Goal: Task Accomplishment & Management: Complete application form

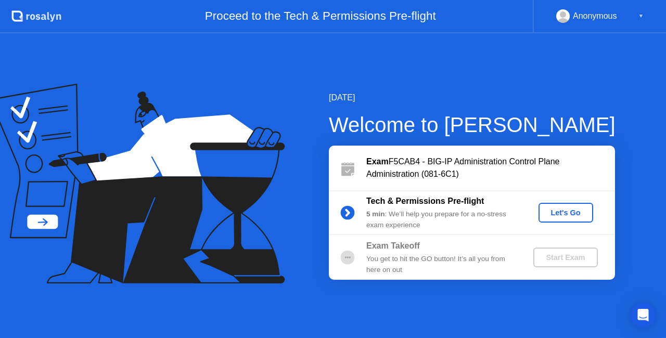
click at [565, 211] on div "Let's Go" at bounding box center [566, 213] width 46 height 8
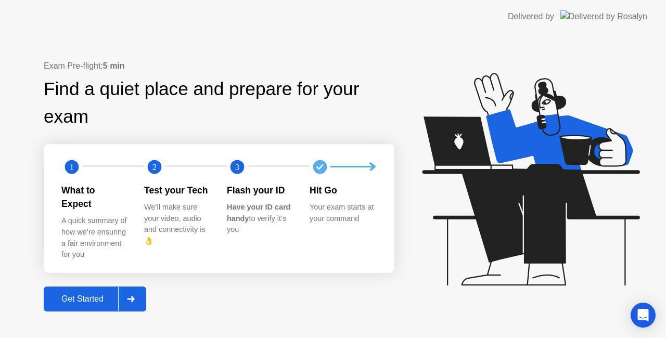
click at [124, 300] on div at bounding box center [130, 299] width 25 height 24
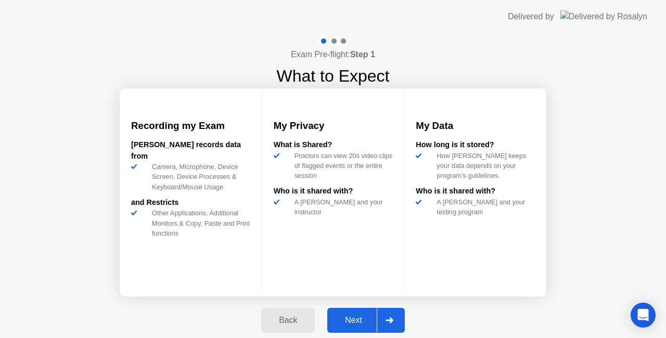
click at [373, 325] on div "Next" at bounding box center [353, 320] width 46 height 9
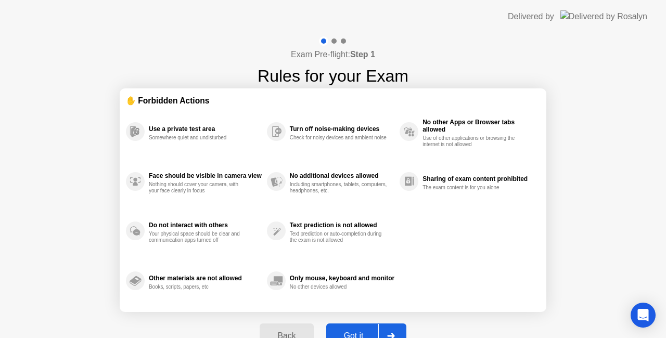
click at [373, 325] on button "Got it" at bounding box center [366, 336] width 80 height 25
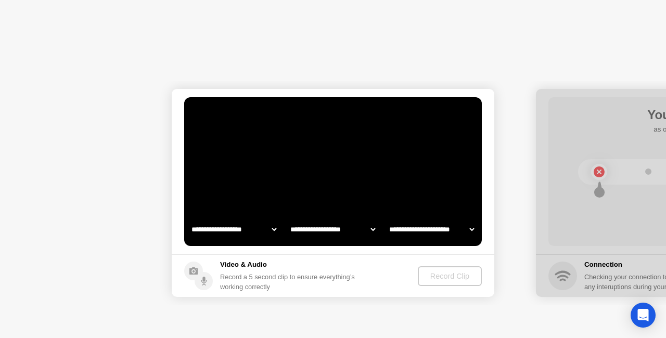
select select "**********"
select select "*******"
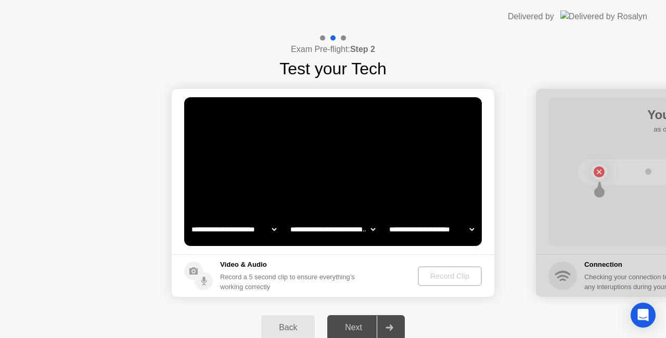
click at [440, 290] on footer "Video & Audio Record a 5 second clip to ensure everything’s working correctly R…" at bounding box center [333, 275] width 323 height 43
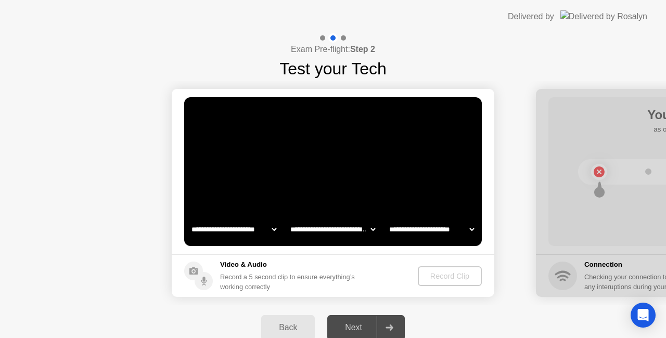
click at [440, 290] on footer "Video & Audio Record a 5 second clip to ensure everything’s working correctly R…" at bounding box center [333, 275] width 323 height 43
click at [434, 279] on div "Record Clip" at bounding box center [450, 276] width 56 height 8
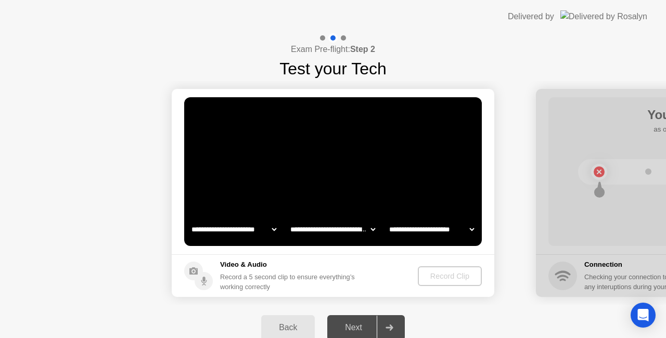
click at [434, 279] on div "Record Clip" at bounding box center [450, 276] width 56 height 8
click at [459, 236] on select "**********" at bounding box center [431, 229] width 89 height 21
click at [352, 236] on select "**********" at bounding box center [332, 229] width 89 height 21
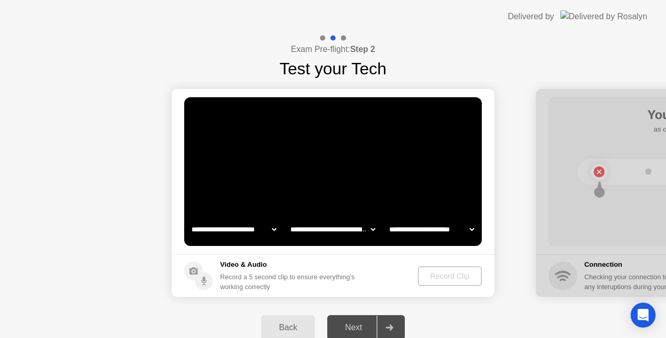
click at [454, 237] on select "**********" at bounding box center [431, 229] width 89 height 21
click at [387, 219] on select "**********" at bounding box center [431, 229] width 89 height 21
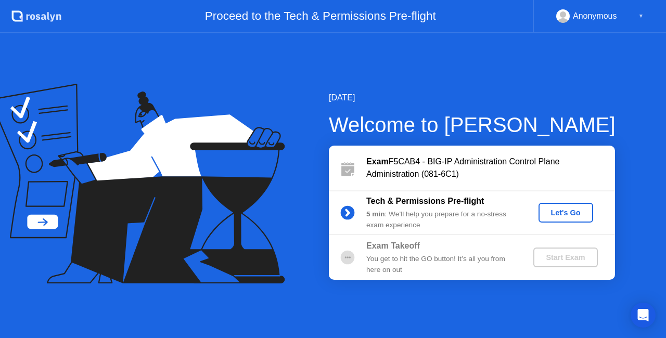
click at [546, 212] on div "Let's Go" at bounding box center [566, 213] width 46 height 8
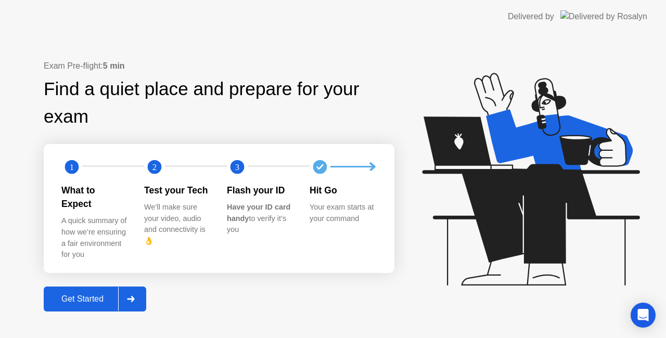
click at [121, 289] on div at bounding box center [130, 299] width 25 height 24
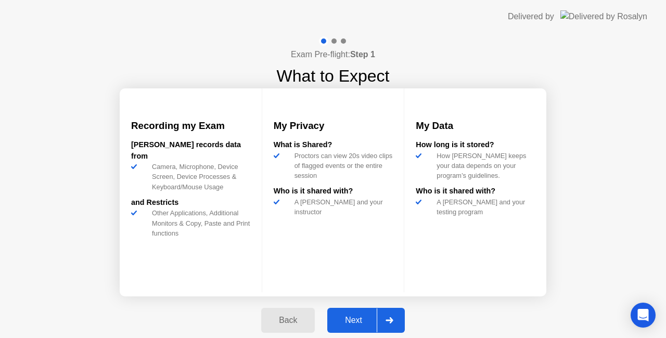
click at [362, 308] on button "Next" at bounding box center [366, 320] width 78 height 25
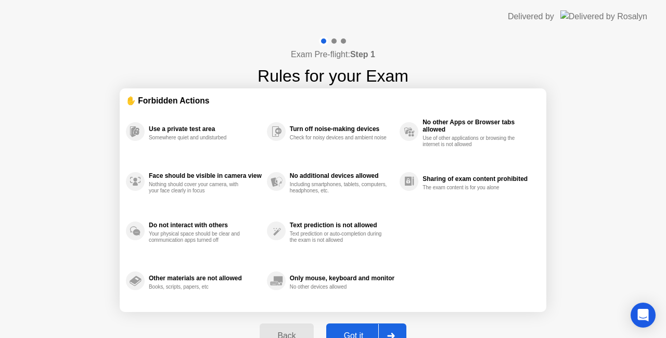
click at [364, 325] on button "Got it" at bounding box center [366, 336] width 80 height 25
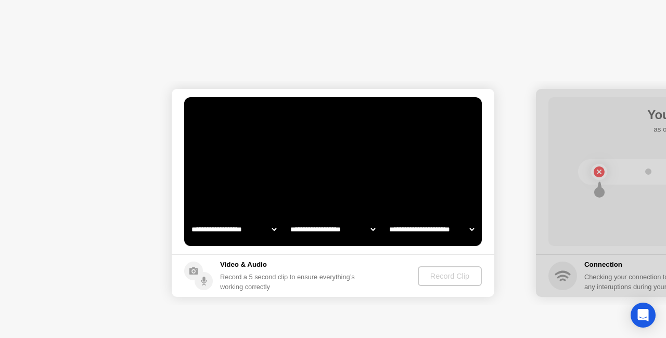
select select "**********"
select select "*******"
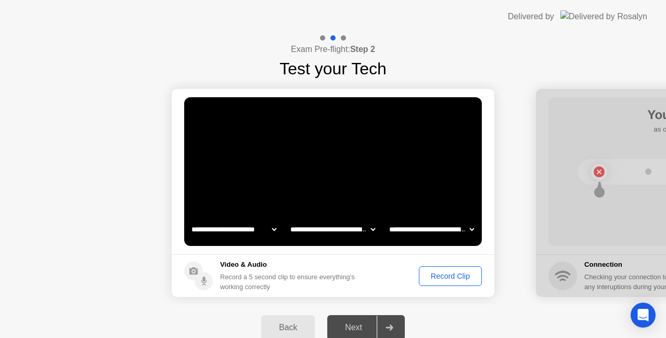
click at [436, 276] on div "Record Clip" at bounding box center [451, 276] width 56 height 8
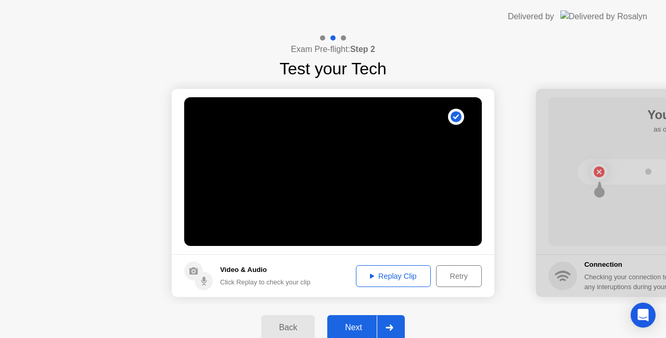
click at [364, 323] on div "Next" at bounding box center [353, 327] width 46 height 9
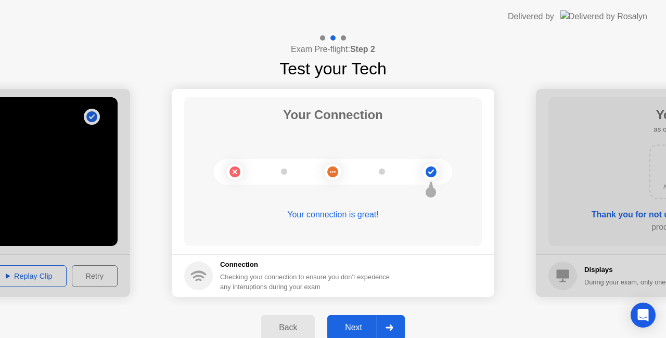
click at [352, 328] on div "Next" at bounding box center [353, 327] width 46 height 9
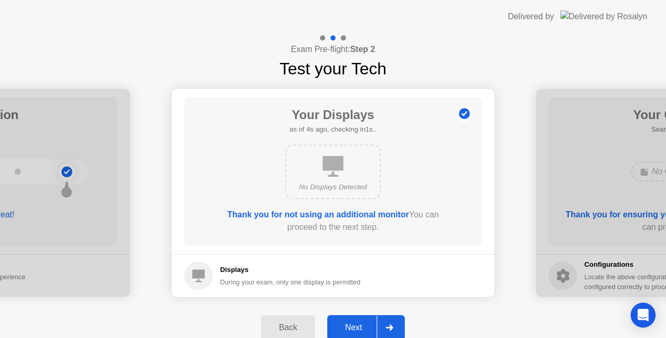
click at [350, 323] on div "Next" at bounding box center [353, 327] width 46 height 9
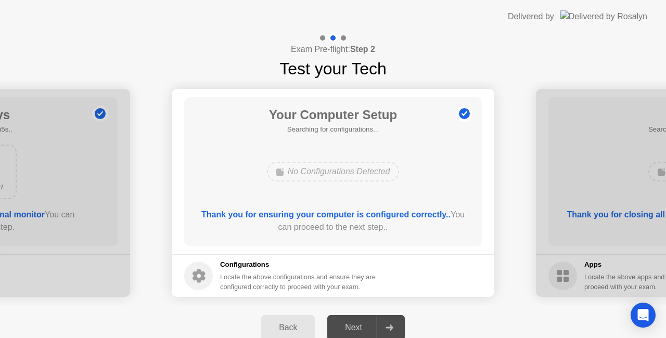
click at [350, 323] on div "Next" at bounding box center [353, 327] width 46 height 9
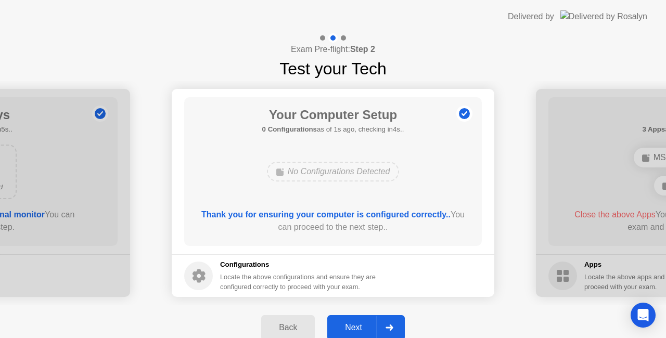
click at [371, 318] on button "Next" at bounding box center [366, 327] width 78 height 25
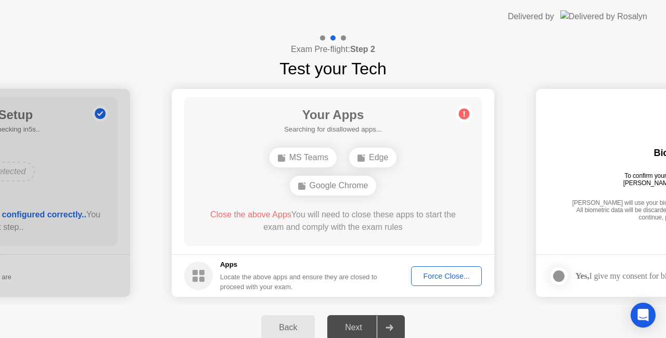
click at [423, 276] on div "Force Close..." at bounding box center [446, 276] width 63 height 8
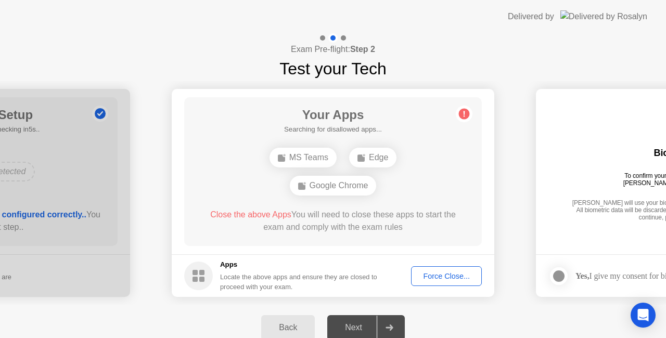
click at [439, 275] on div "Force Close..." at bounding box center [446, 276] width 63 height 8
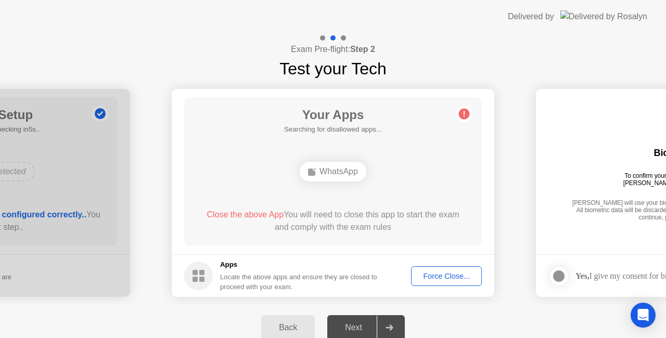
click at [461, 116] on circle at bounding box center [464, 114] width 11 height 11
click at [440, 279] on div "Force Close..." at bounding box center [446, 276] width 63 height 8
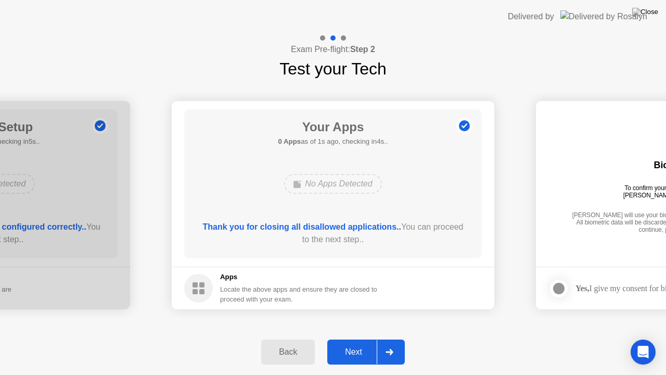
click at [360, 333] on div "Back Next" at bounding box center [333, 352] width 666 height 46
click at [363, 338] on button "Next" at bounding box center [366, 351] width 78 height 25
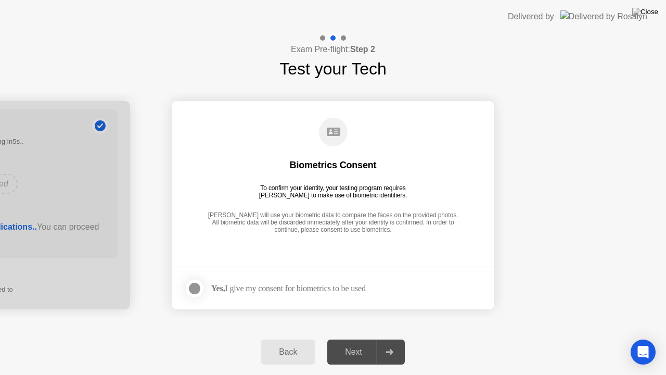
click at [294, 284] on div "Yes, I give my consent for biometrics to be used" at bounding box center [288, 288] width 155 height 10
click at [197, 284] on div at bounding box center [194, 288] width 12 height 12
click at [351, 338] on button "Next" at bounding box center [366, 351] width 78 height 25
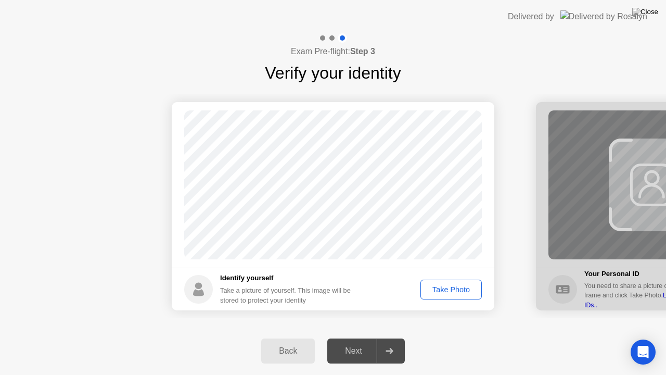
click at [432, 299] on button "Take Photo" at bounding box center [451, 289] width 61 height 20
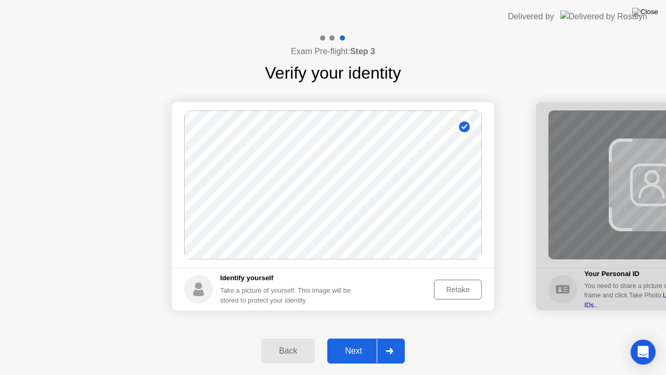
click at [371, 338] on button "Next" at bounding box center [366, 350] width 78 height 25
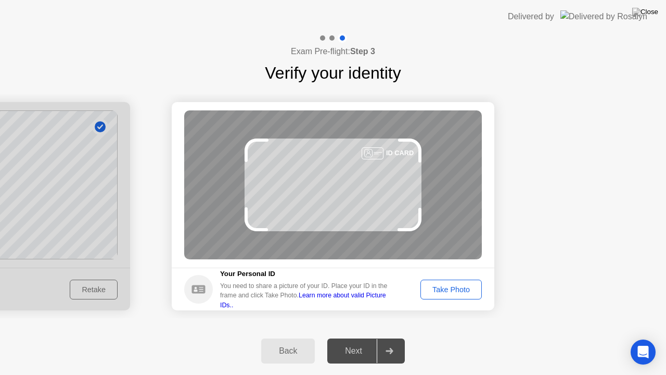
click at [439, 290] on div "Take Photo" at bounding box center [451, 289] width 54 height 8
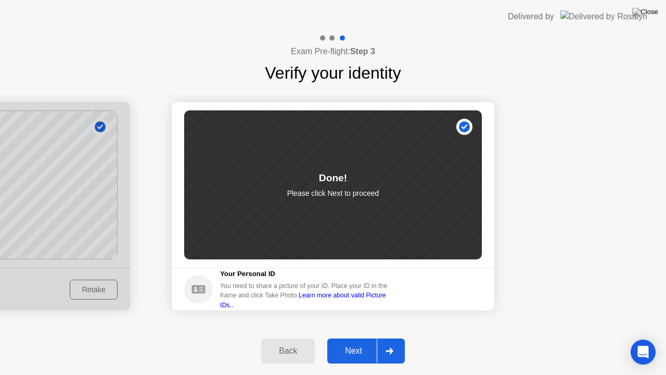
click at [382, 338] on div at bounding box center [389, 351] width 25 height 24
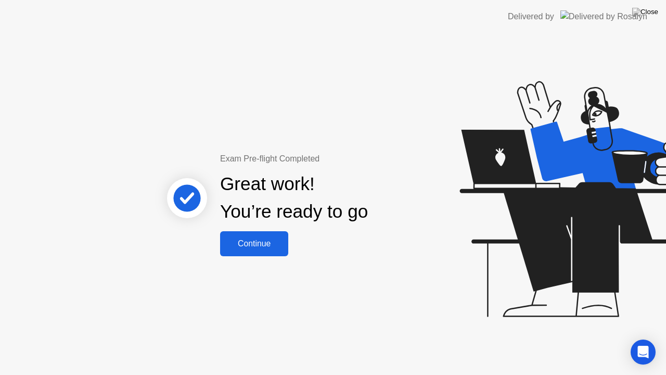
click at [252, 250] on button "Continue" at bounding box center [254, 243] width 68 height 25
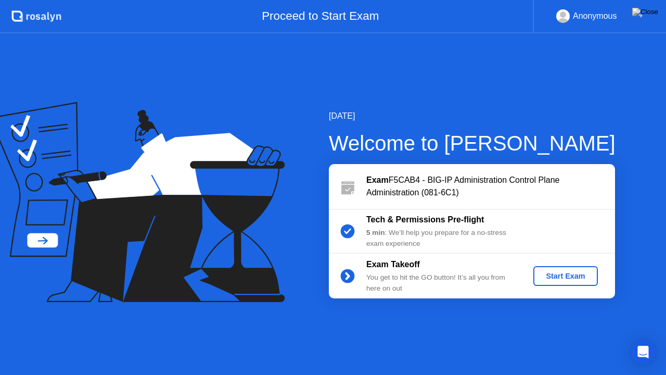
click at [544, 272] on div "Start Exam" at bounding box center [566, 276] width 56 height 8
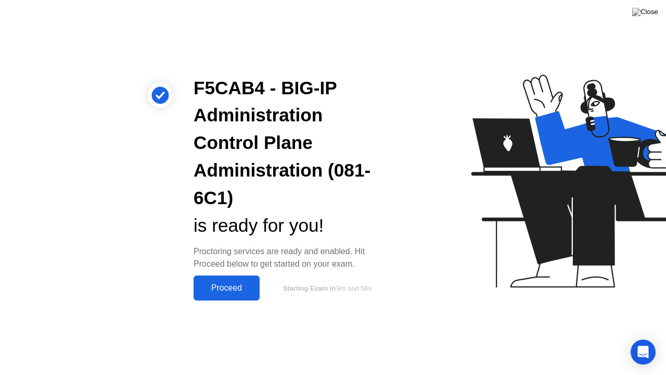
click at [218, 281] on button "Proceed" at bounding box center [227, 287] width 66 height 25
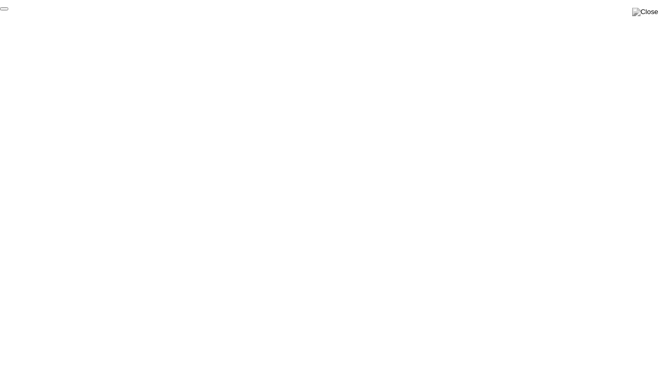
click at [8, 10] on button "End Proctoring Session" at bounding box center [4, 8] width 8 height 3
